Goal: Information Seeking & Learning: Learn about a topic

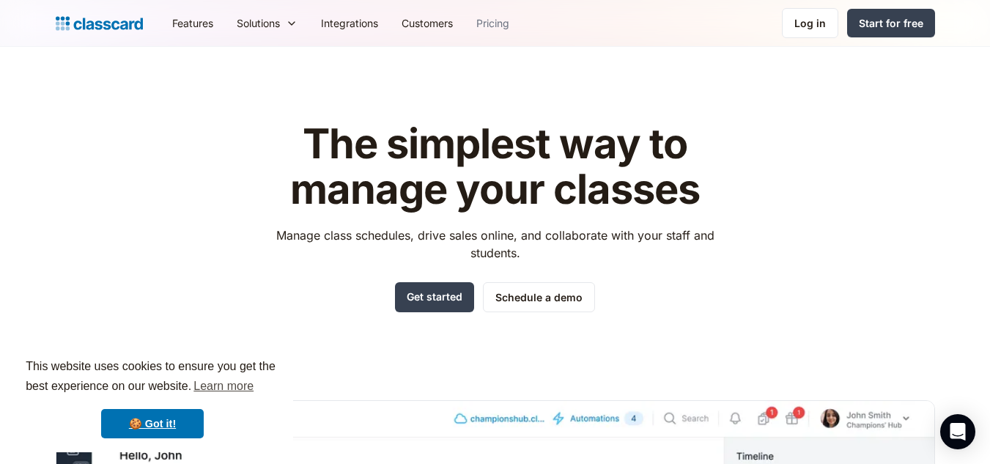
click at [494, 26] on link "Pricing" at bounding box center [493, 23] width 56 height 33
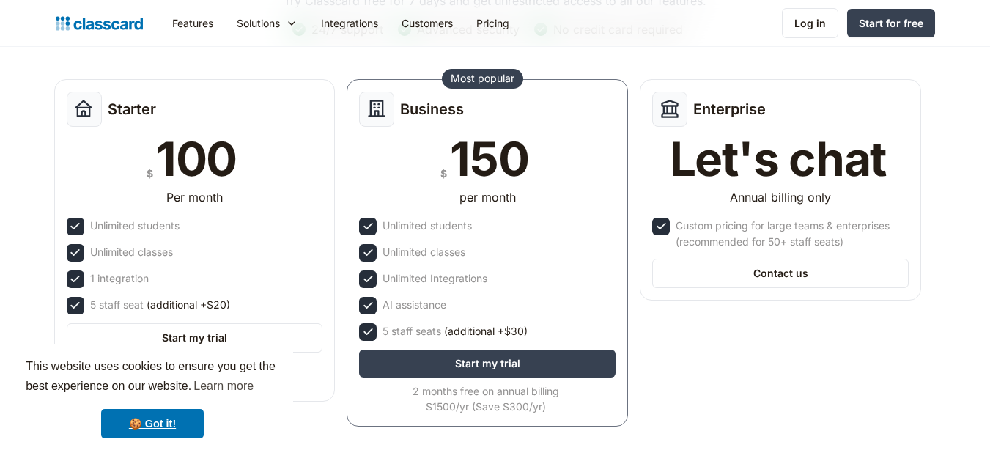
scroll to position [220, 0]
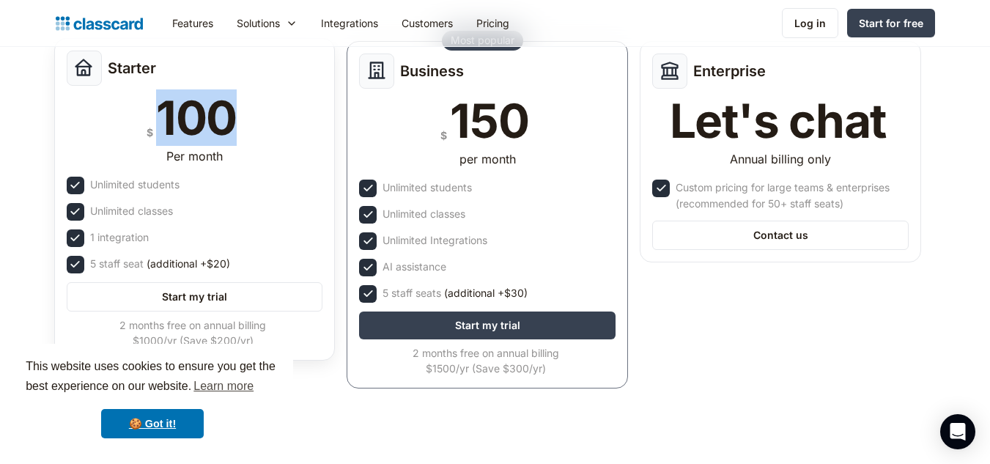
drag, startPoint x: 160, startPoint y: 128, endPoint x: 238, endPoint y: 126, distance: 77.7
click at [237, 126] on div "100" at bounding box center [196, 118] width 81 height 47
copy div "100"
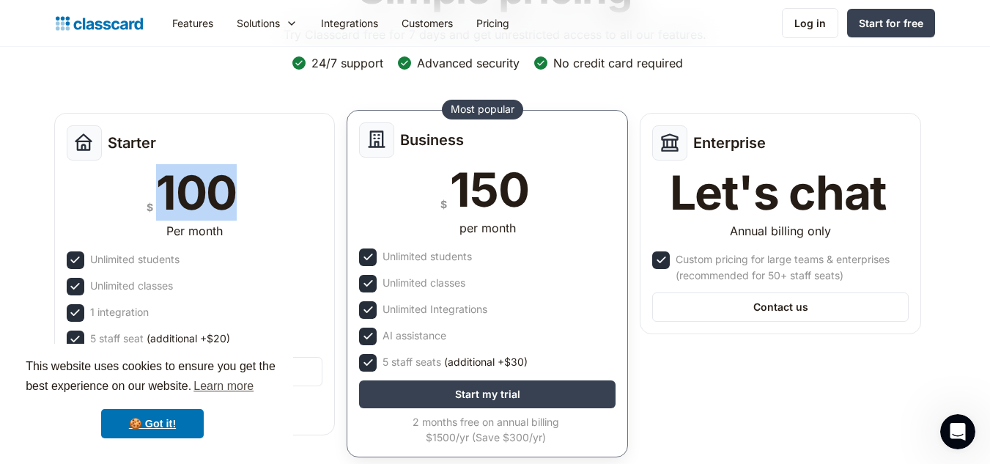
scroll to position [147, 0]
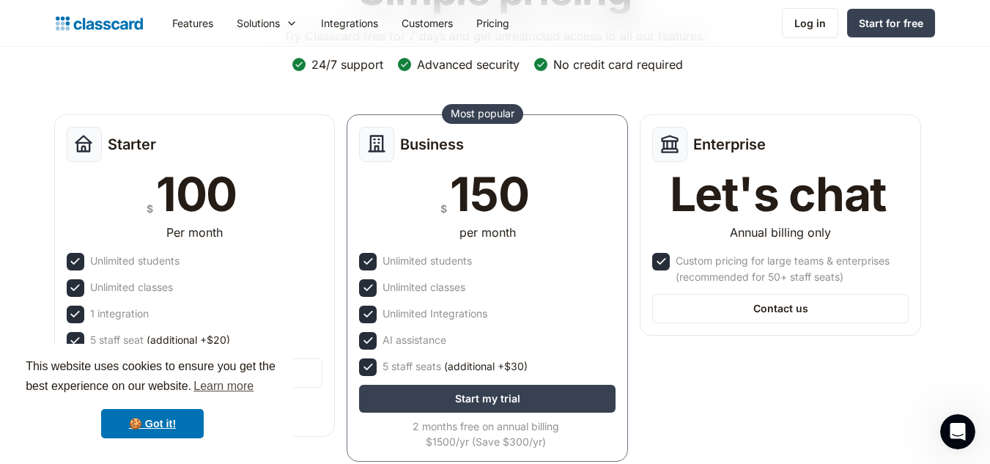
click at [276, 101] on div "Simple pricing Try Classcard free for 7 days and get unrestricted access to all…" at bounding box center [495, 214] width 879 height 525
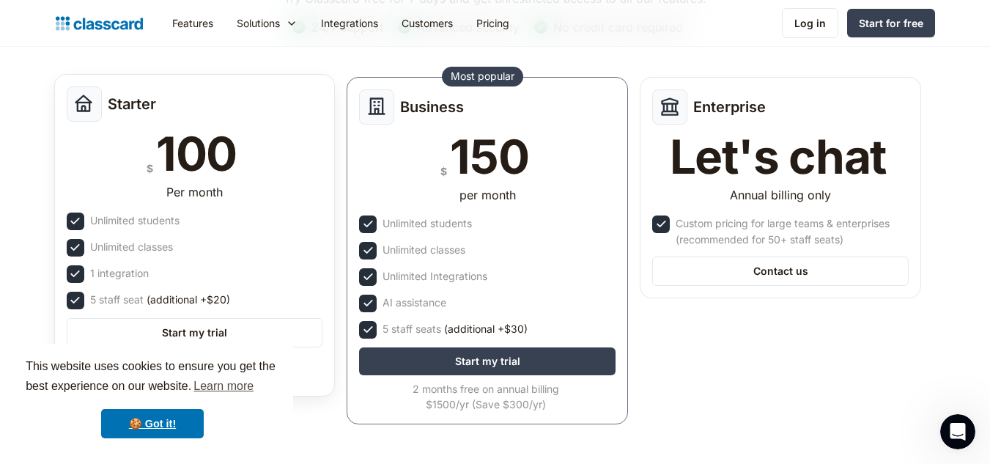
scroll to position [220, 0]
